Goal: Task Accomplishment & Management: Use online tool/utility

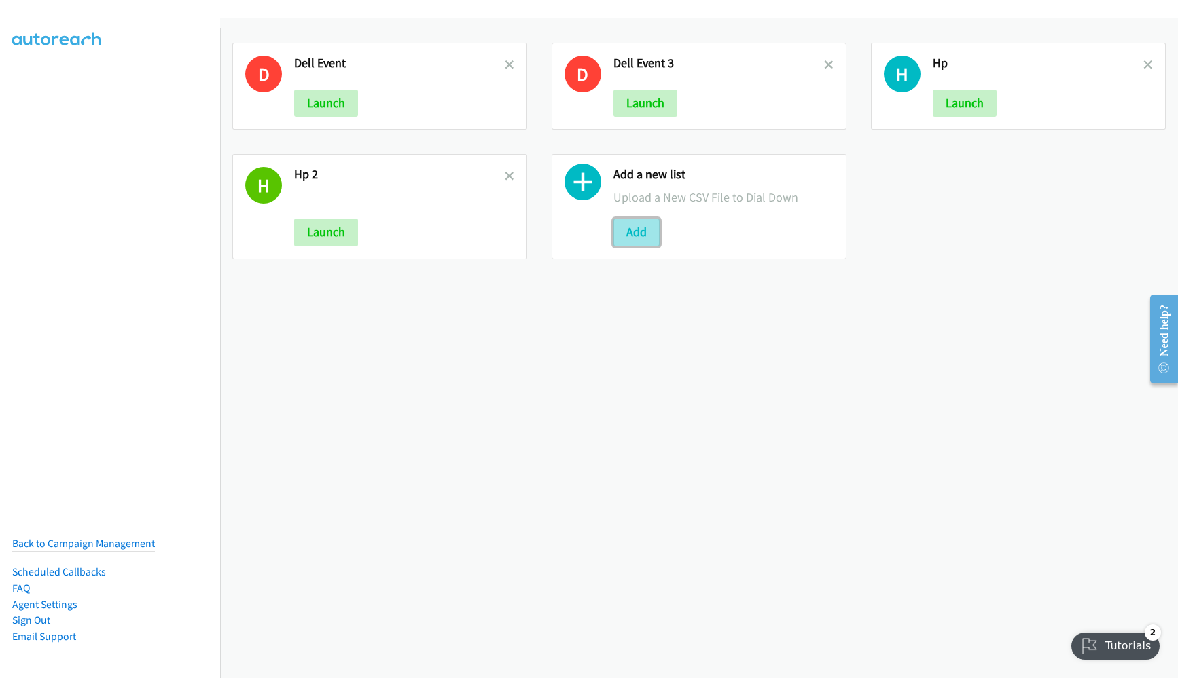
click at [638, 242] on button "Add" at bounding box center [636, 232] width 46 height 27
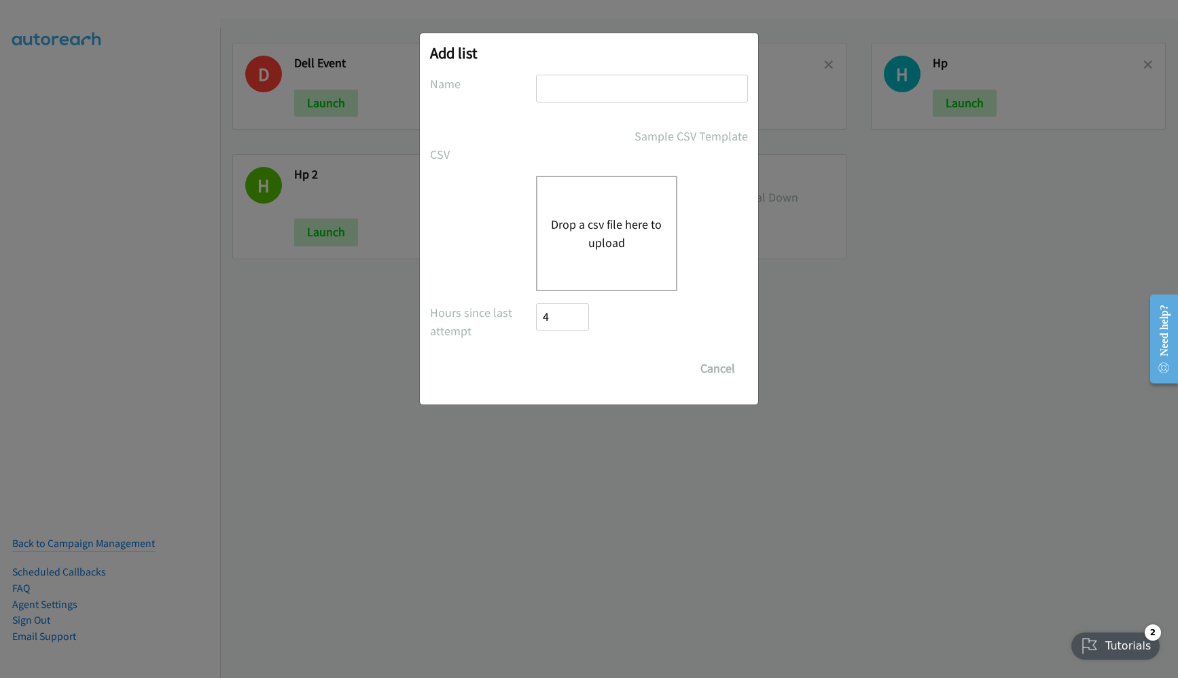
click at [601, 77] on input "text" at bounding box center [642, 89] width 212 height 28
type input "HP 100"
click at [617, 256] on div "Drop a csv file here to upload" at bounding box center [606, 233] width 141 height 115
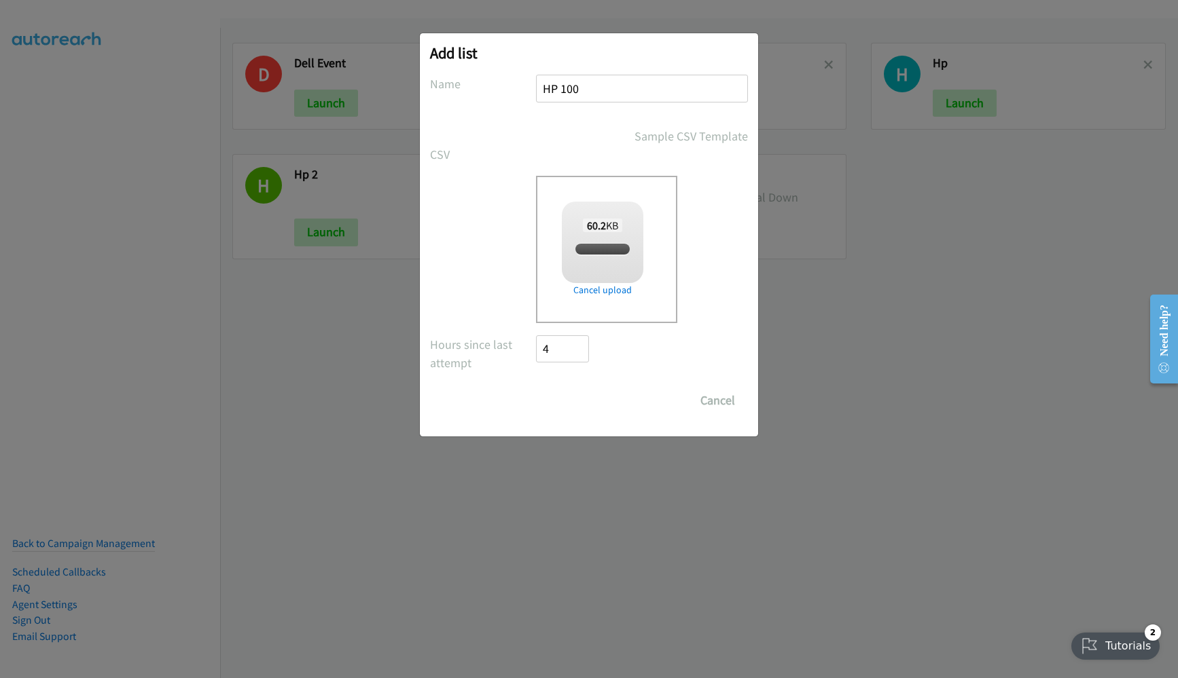
checkbox input "true"
click at [563, 402] on input "Save List" at bounding box center [571, 400] width 71 height 27
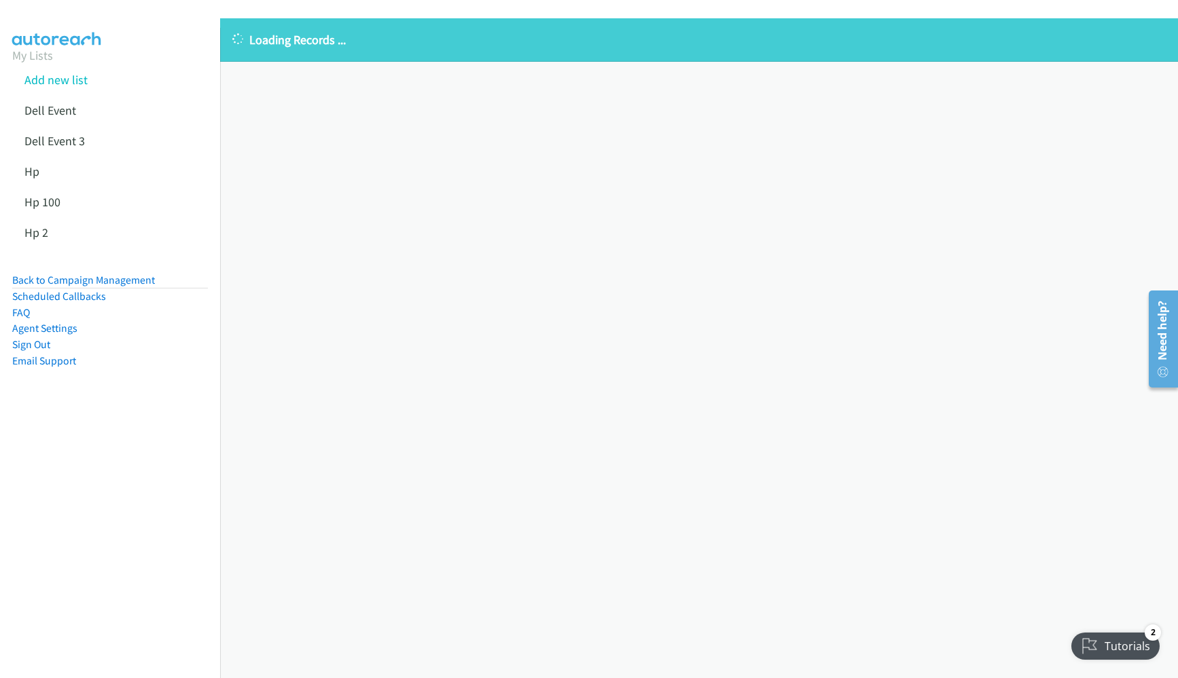
click at [179, 482] on nav "My Lists Add new list Dell Event Dell Event 3 Hp Hp 100 Hp 2 Back to Campaign M…" at bounding box center [110, 367] width 221 height 678
click at [33, 202] on link "Hp 100" at bounding box center [42, 202] width 36 height 16
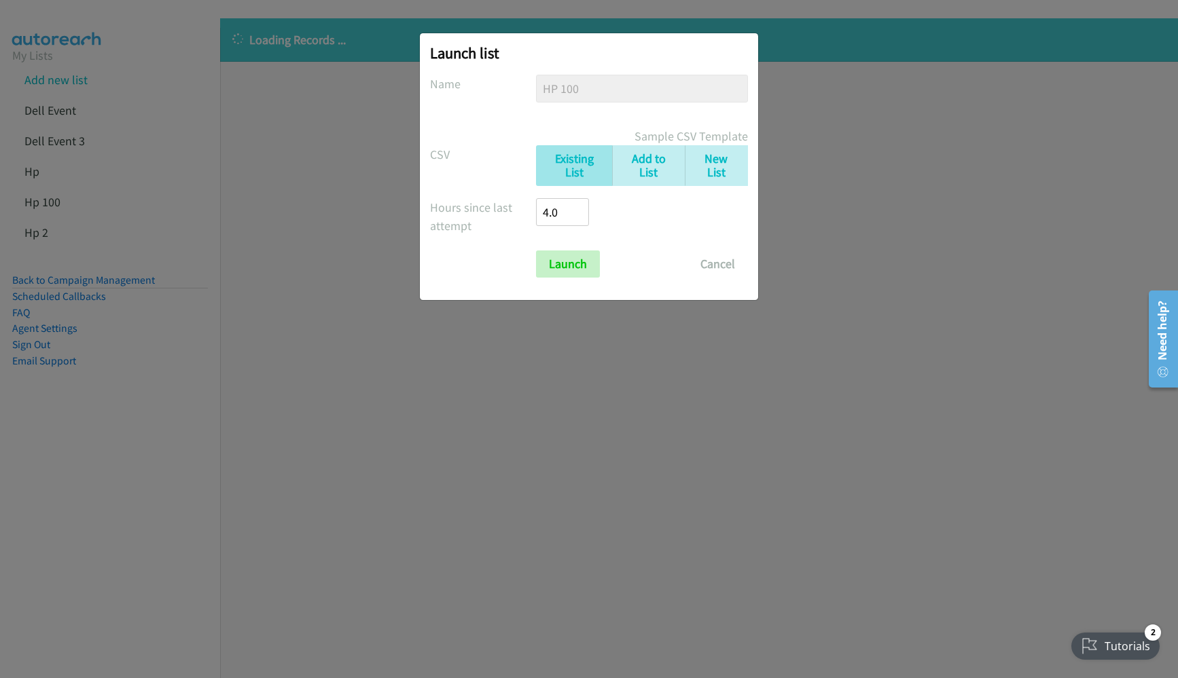
click at [526, 266] on div "Launch Cancel" at bounding box center [589, 264] width 318 height 27
click at [547, 267] on input "Launch" at bounding box center [568, 264] width 64 height 27
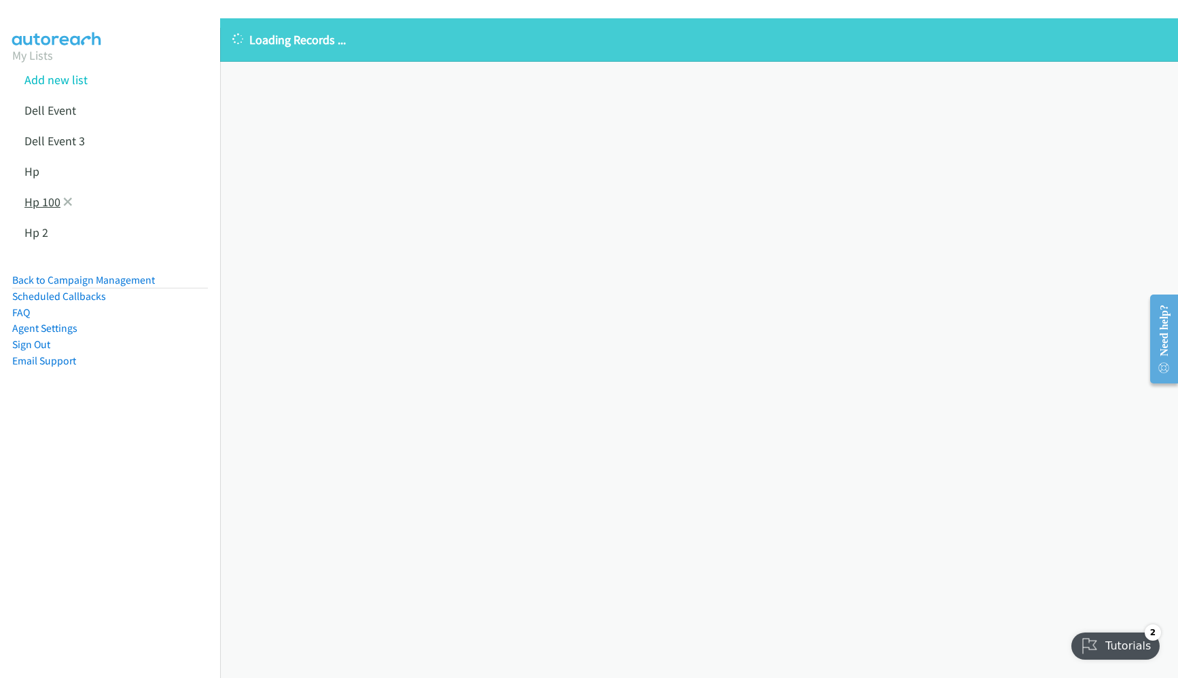
click at [41, 202] on link "Hp 100" at bounding box center [42, 202] width 36 height 16
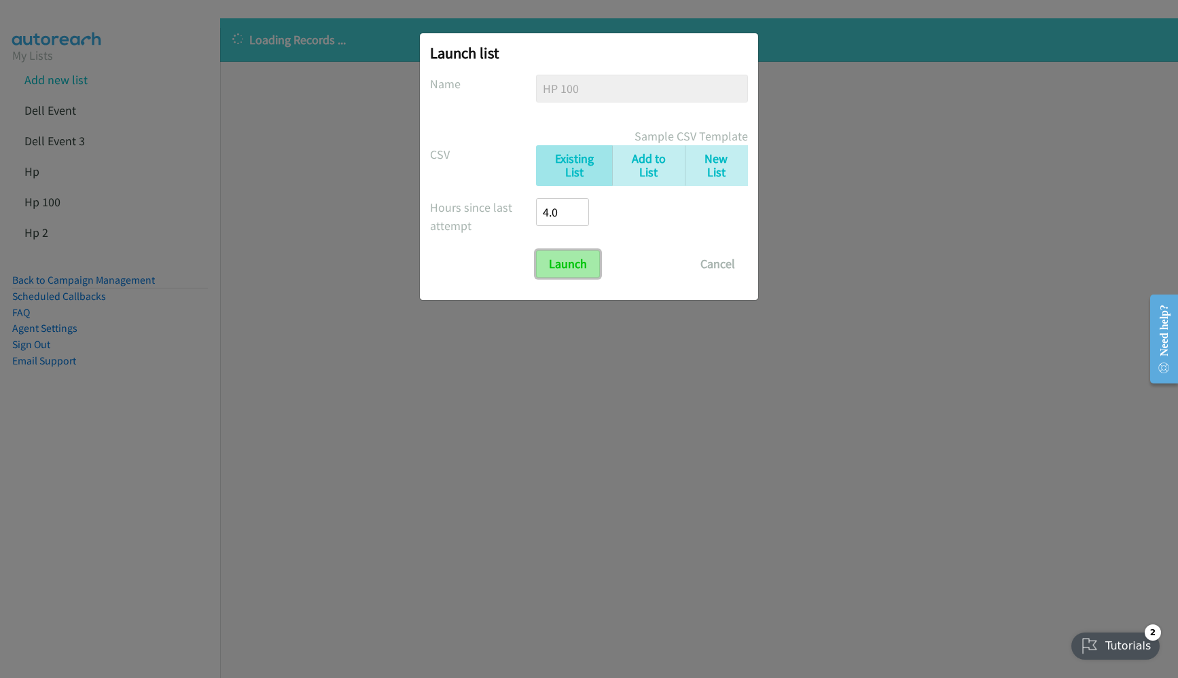
click at [566, 254] on input "Launch" at bounding box center [568, 264] width 64 height 27
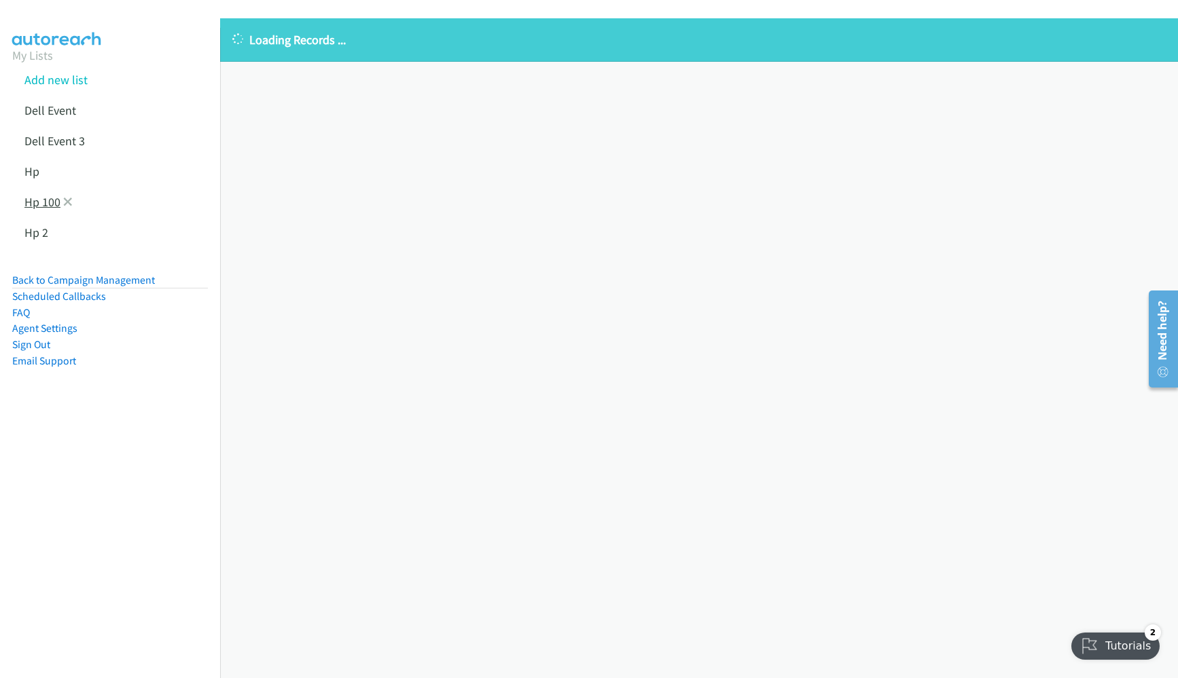
click at [37, 203] on link "Hp 100" at bounding box center [42, 202] width 36 height 16
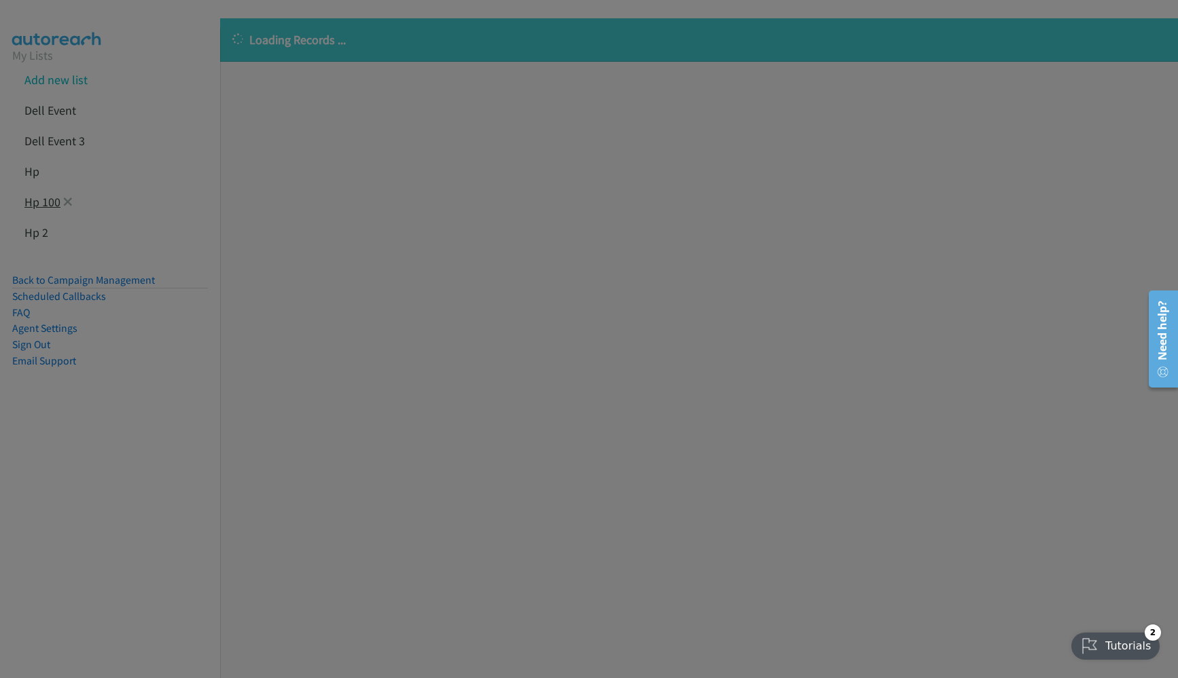
click at [0, 0] on div "Launch list No phone fields were returned for that Report or List View Please u…" at bounding box center [0, 0] width 0 height 0
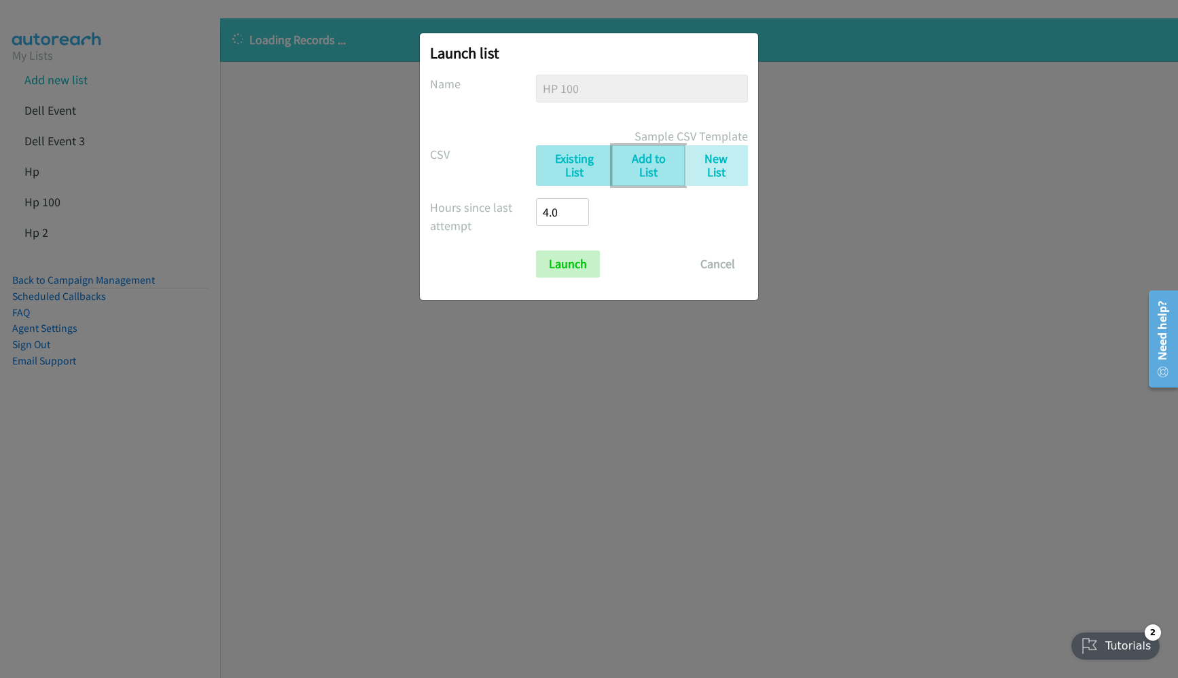
click at [642, 180] on link "Add to List" at bounding box center [648, 165] width 73 height 41
checkbox input "true"
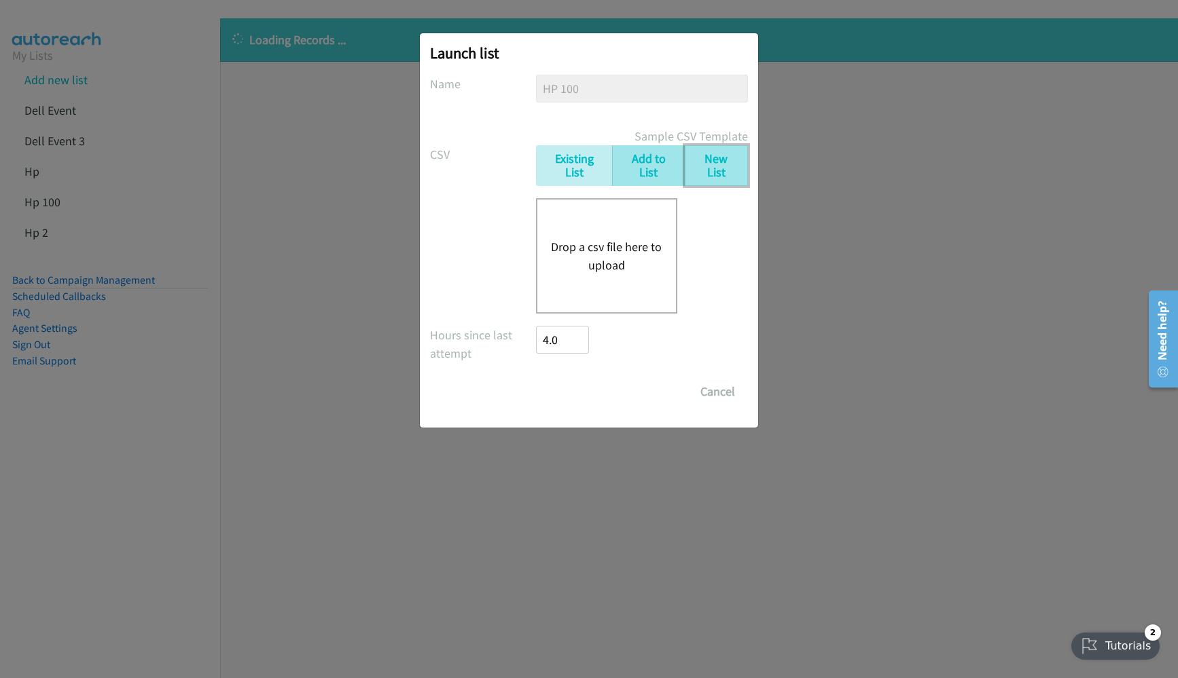
click at [719, 179] on link "New List" at bounding box center [716, 165] width 63 height 41
checkbox input "true"
checkbox input "false"
click at [600, 276] on div "Drop a csv file here to upload" at bounding box center [606, 255] width 141 height 115
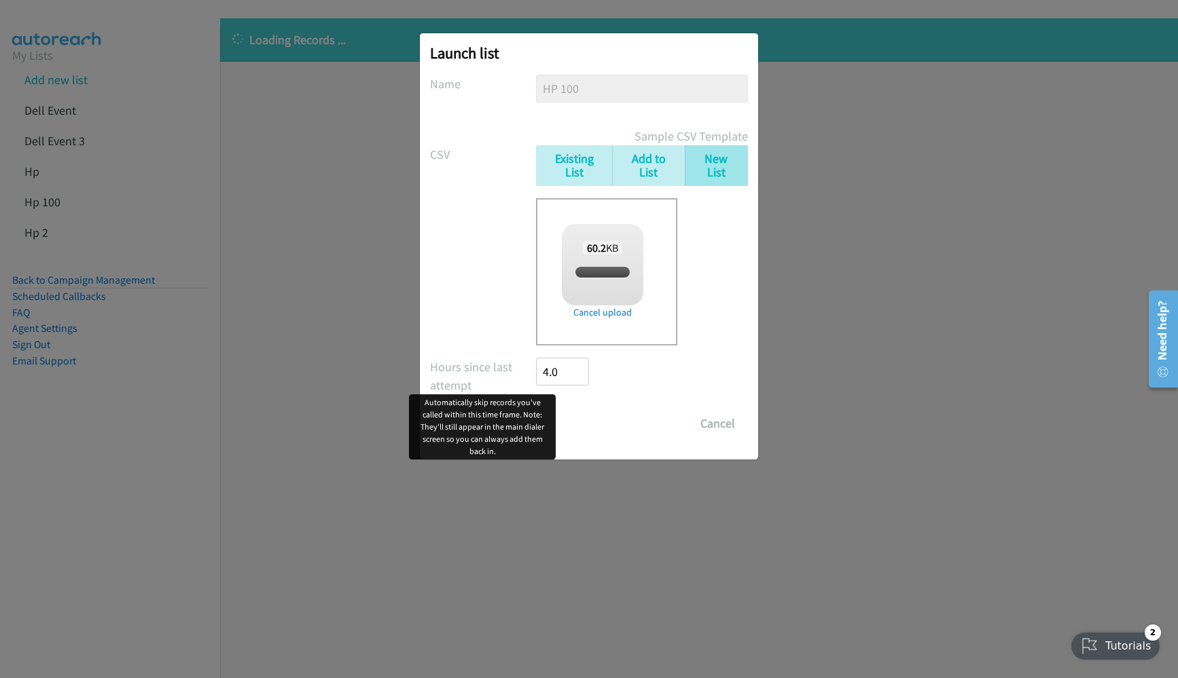
checkbox input "true"
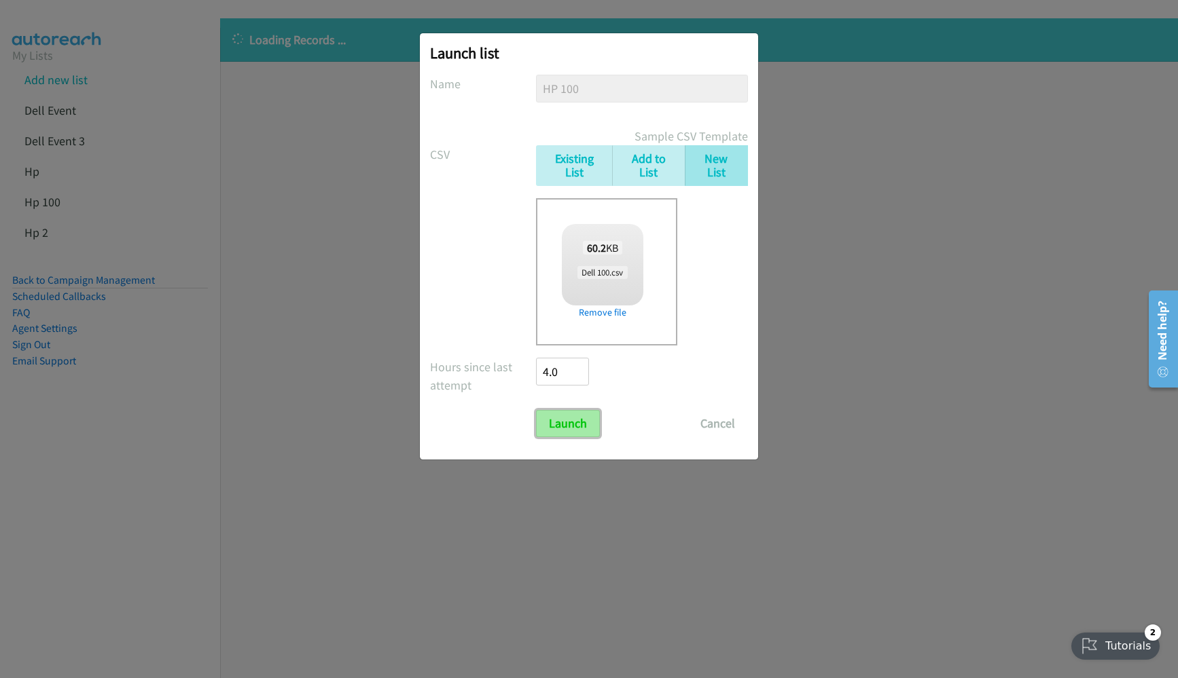
click at [568, 420] on input "Launch" at bounding box center [568, 423] width 64 height 27
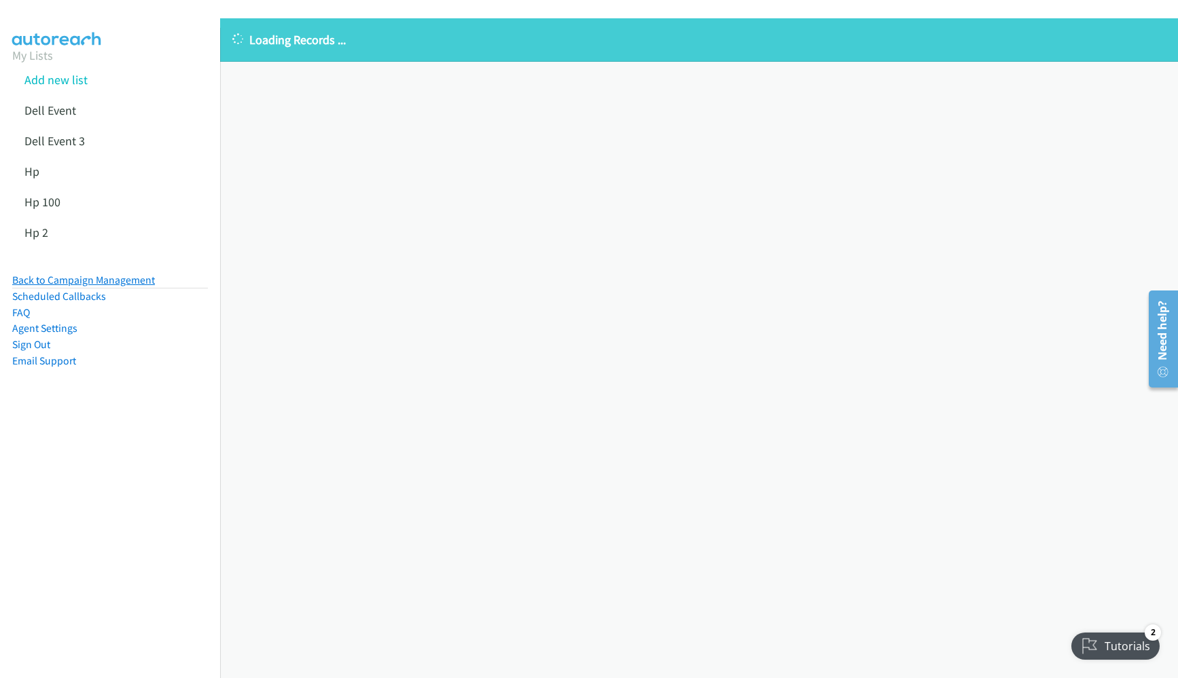
click at [45, 282] on link "Back to Campaign Management" at bounding box center [83, 280] width 143 height 13
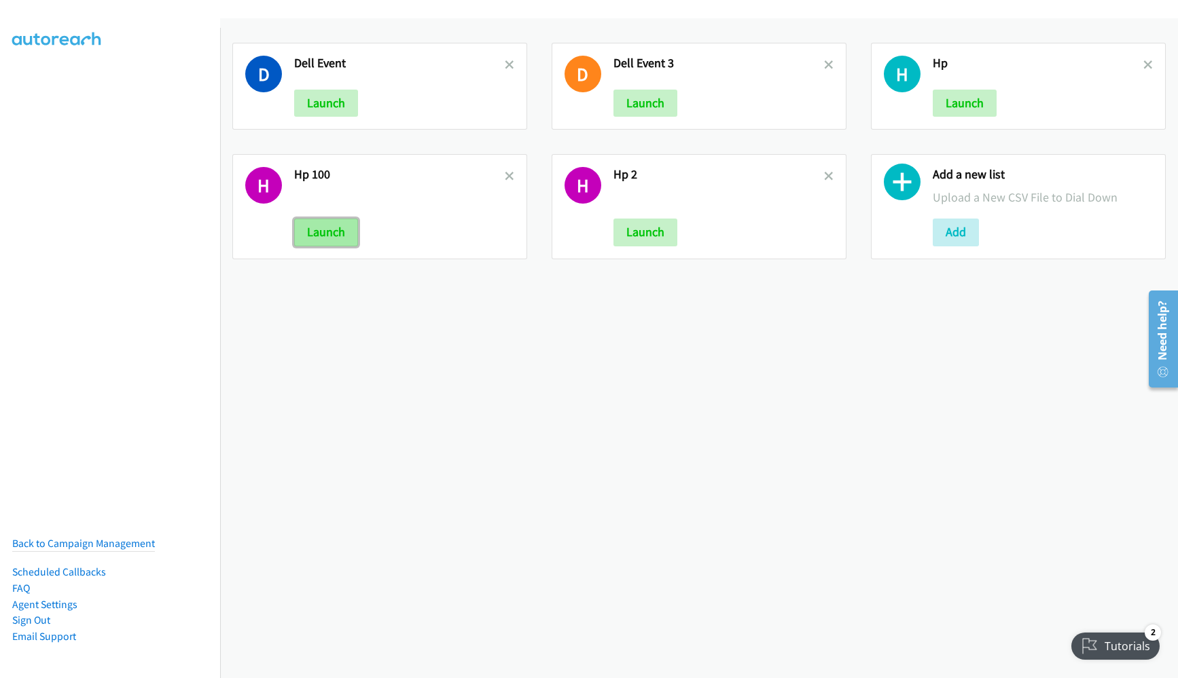
click at [311, 234] on button "Launch" at bounding box center [326, 232] width 64 height 27
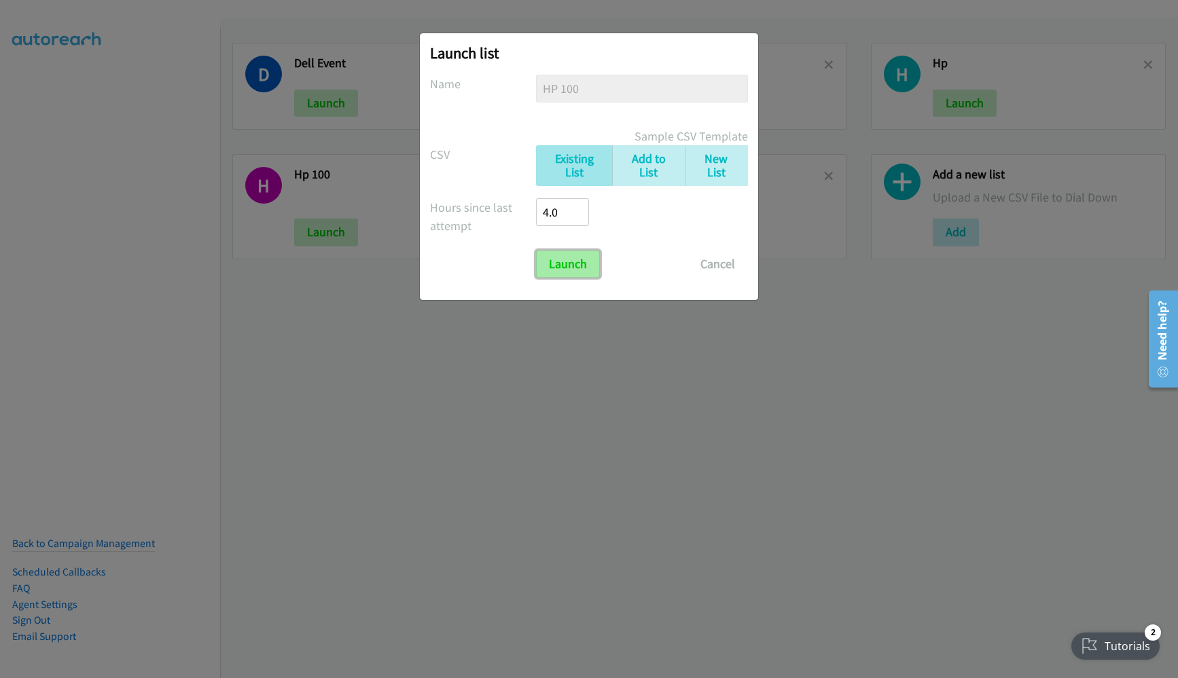
click at [566, 253] on input "Launch" at bounding box center [568, 264] width 64 height 27
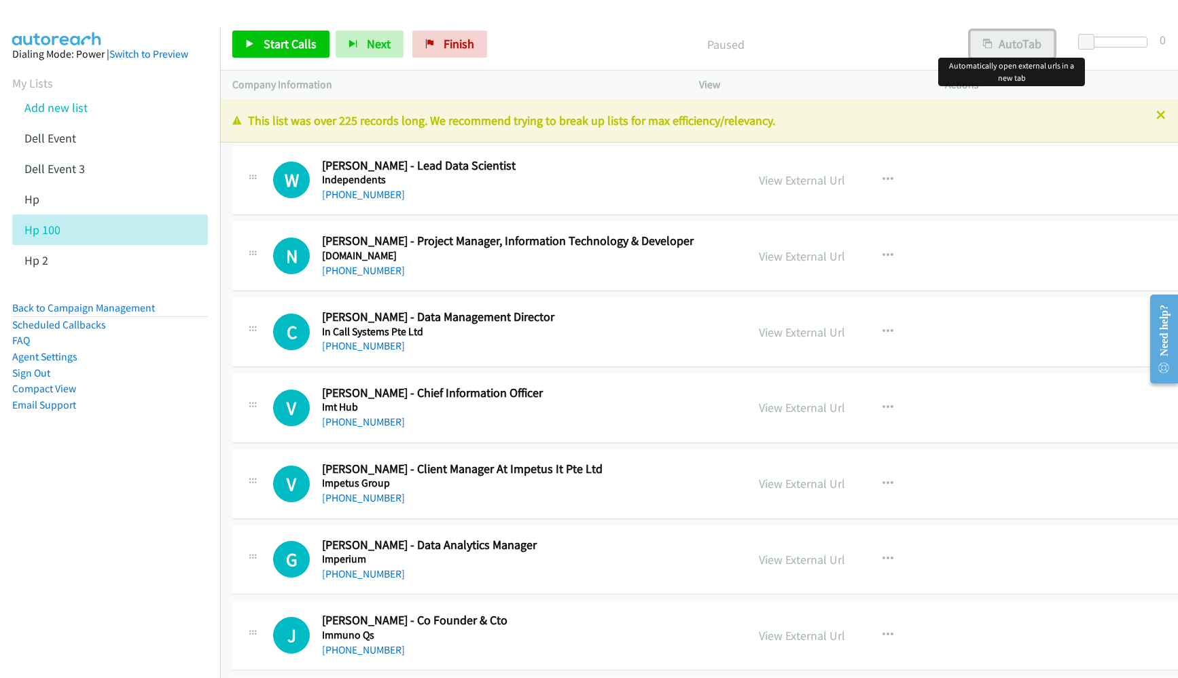
click at [1020, 43] on button "AutoTab" at bounding box center [1012, 44] width 84 height 27
click at [285, 56] on link "Start Calls" at bounding box center [280, 44] width 97 height 27
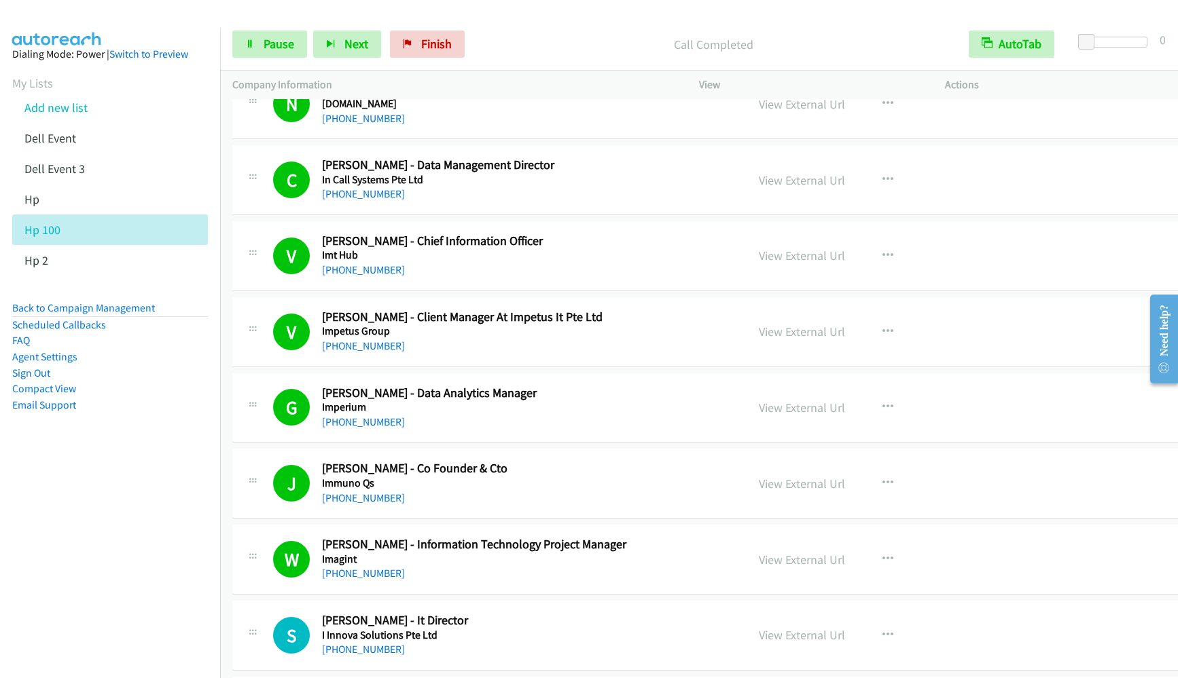
scroll to position [407, 0]
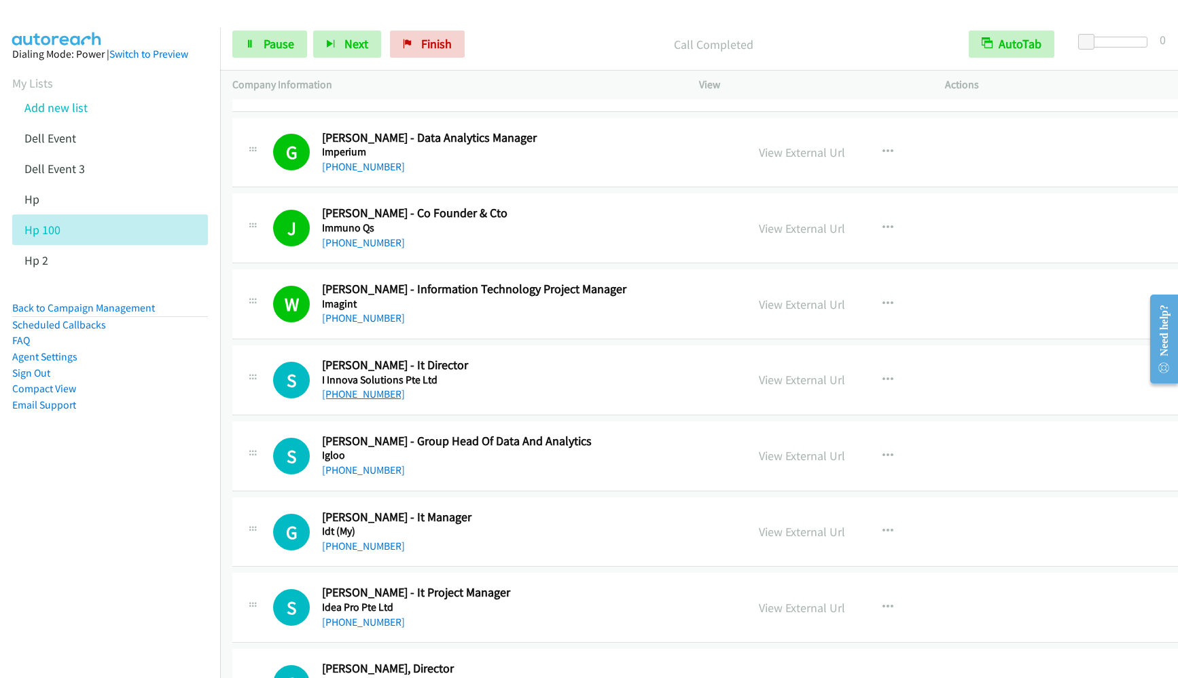
click at [355, 395] on link "[PHONE_NUMBER]" at bounding box center [363, 394] width 83 height 13
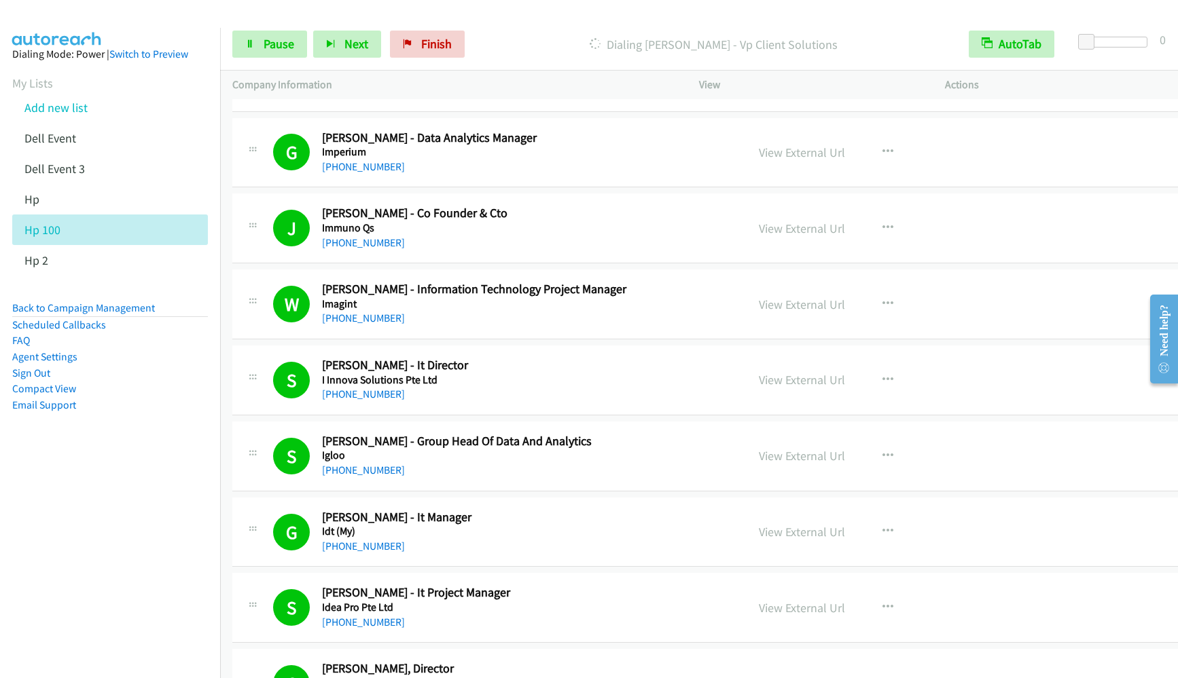
click at [140, 579] on nav "Dialing Mode: Power | Switch to Preview My Lists Add new list Dell Event Dell E…" at bounding box center [110, 367] width 221 height 678
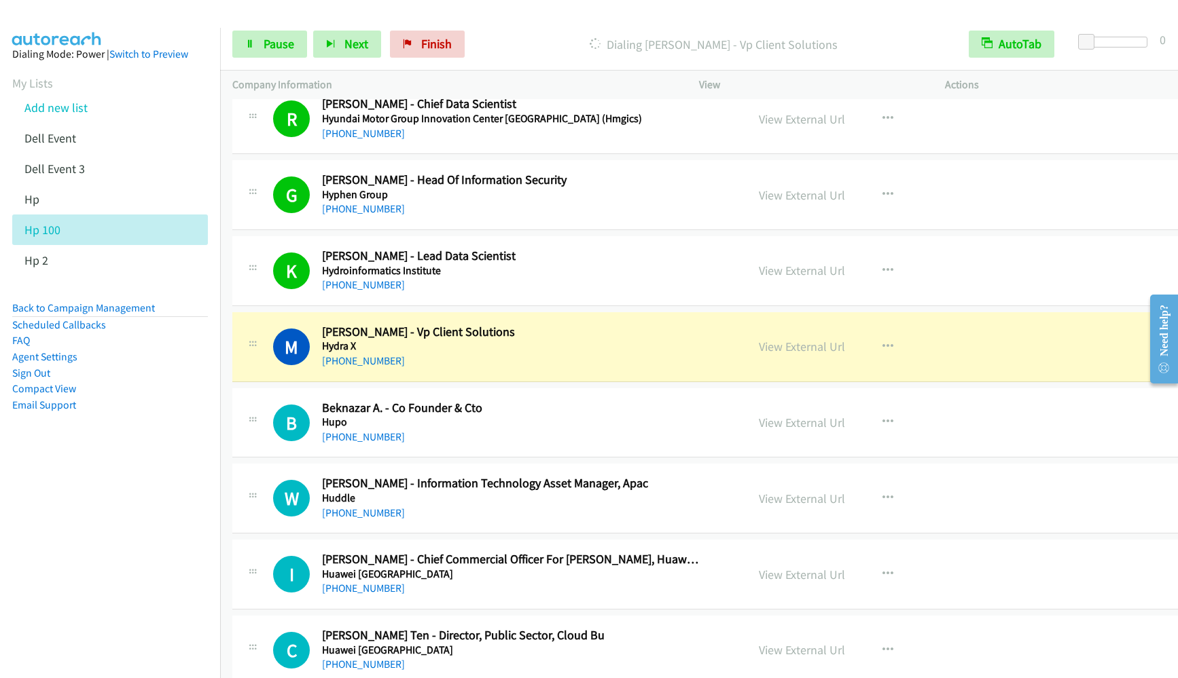
scroll to position [1630, 0]
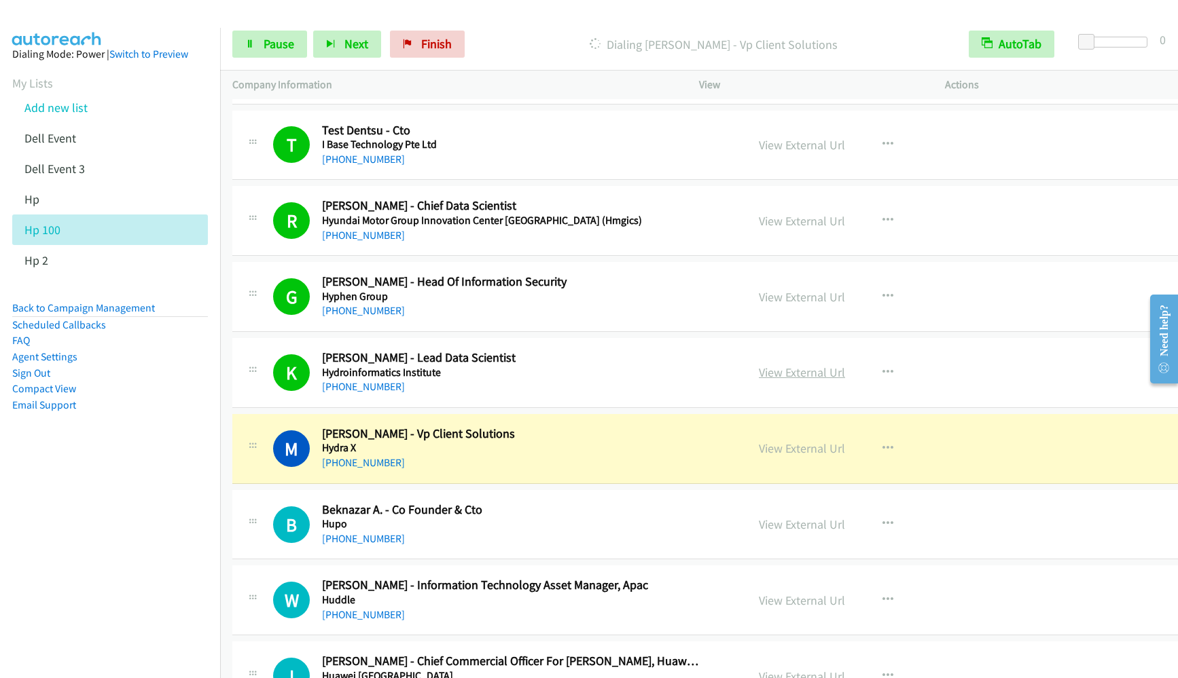
click at [767, 367] on link "View External Url" at bounding box center [802, 373] width 86 height 16
